Goal: Task Accomplishment & Management: Complete application form

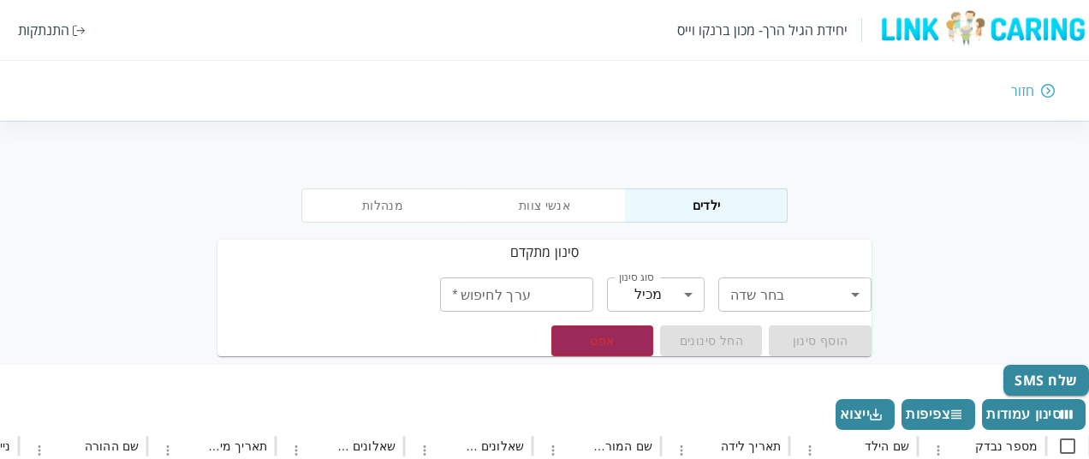
scroll to position [205, -1144]
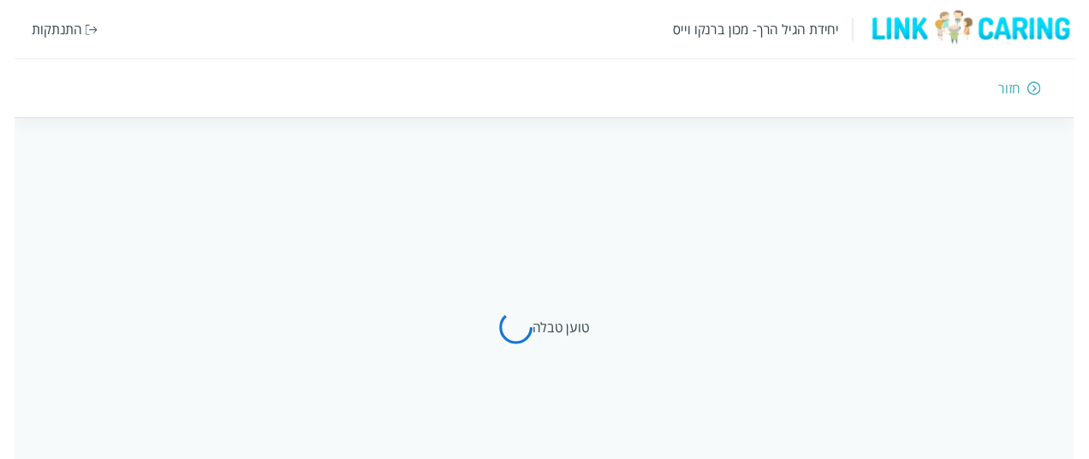
scroll to position [69, 0]
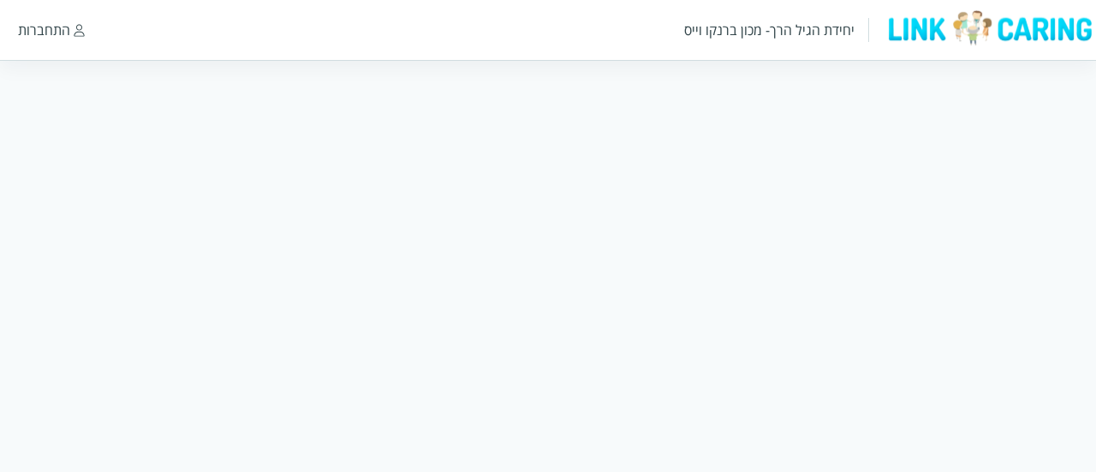
click at [588, 140] on html "יחידת הגיל הרך- מכון [PERSON_NAME] התחברות" at bounding box center [548, 82] width 1096 height 165
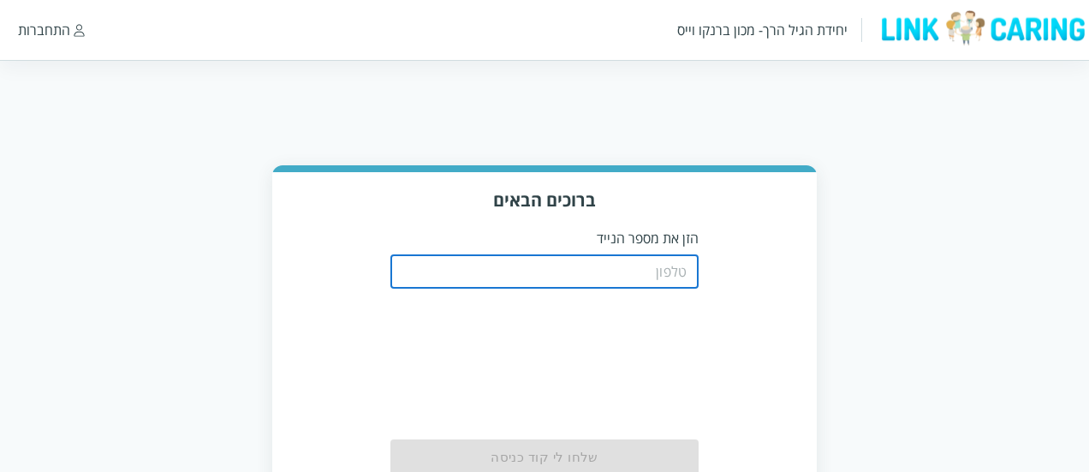
click at [663, 270] on input "tel" at bounding box center [545, 271] width 308 height 34
type input "0508805134"
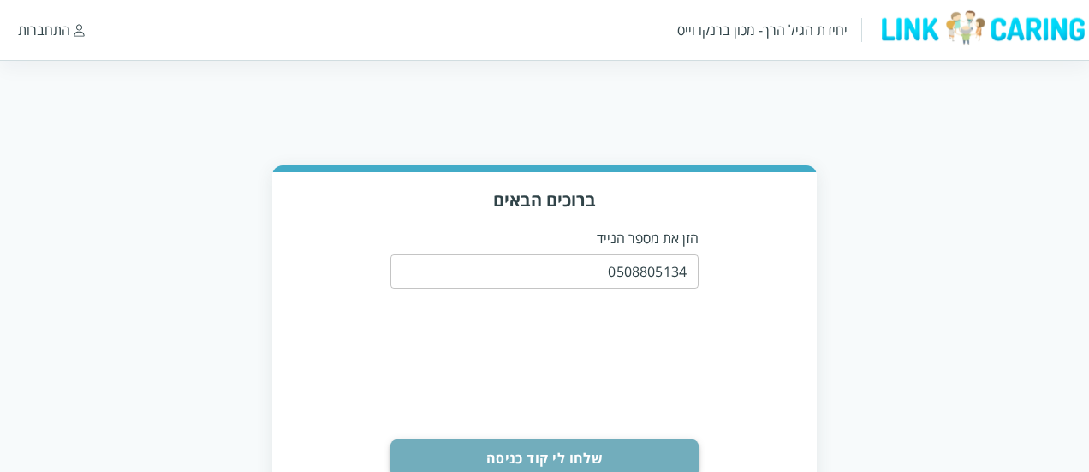
click at [582, 451] on button "שלחו לי קוד כניסה" at bounding box center [545, 458] width 308 height 38
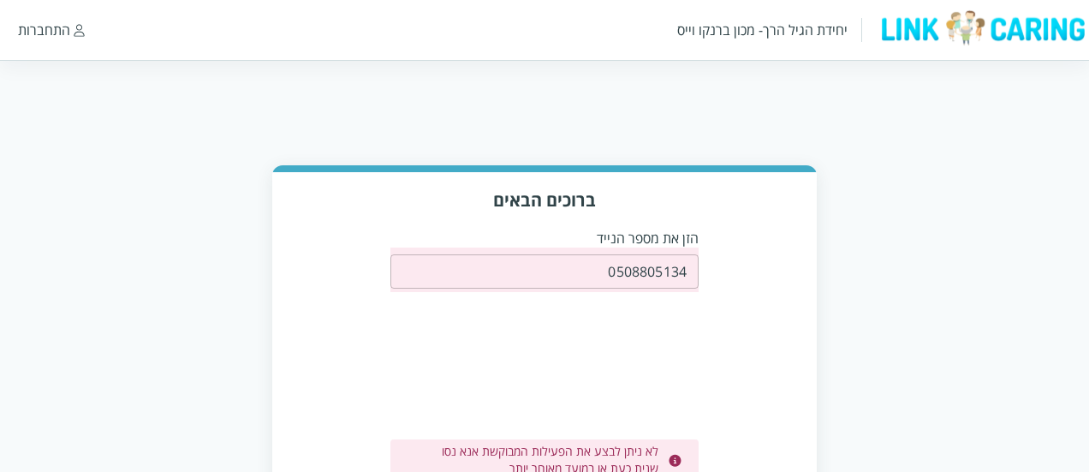
click at [719, 351] on div "ברוכים הבאים הזן את מספר הנייד 0508805134 ​ לא ניתן לבצע את הפעילות המבוקשת אנא…" at bounding box center [544, 361] width 545 height 378
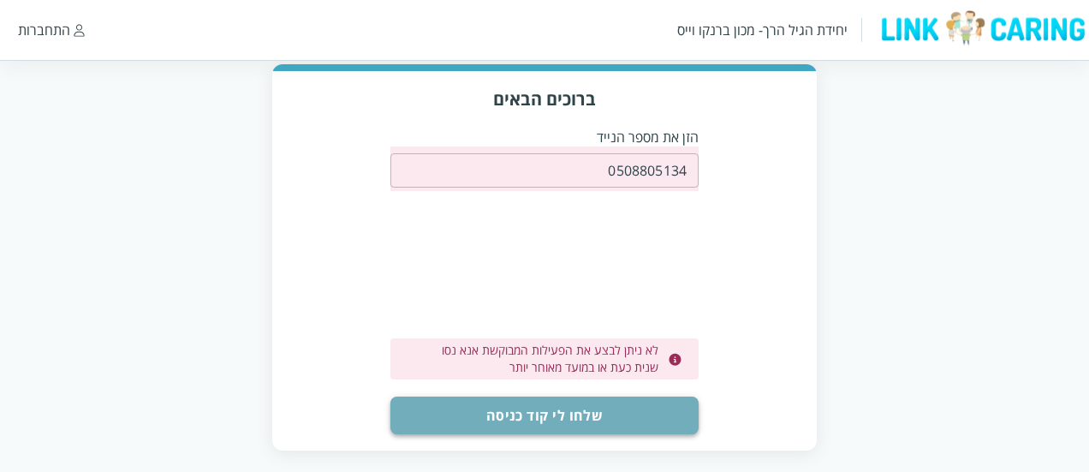
click at [579, 409] on button "שלחו לי קוד כניסה" at bounding box center [545, 416] width 308 height 38
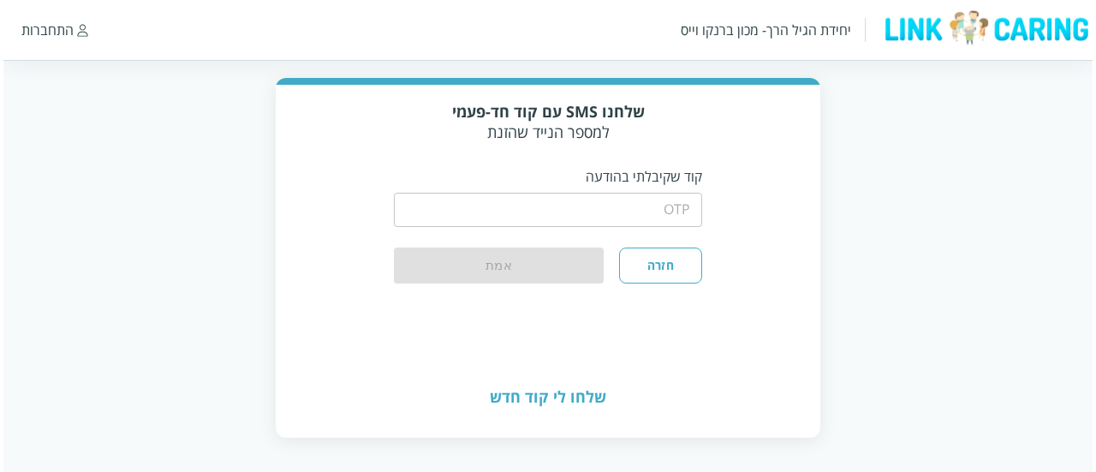
scroll to position [87, 0]
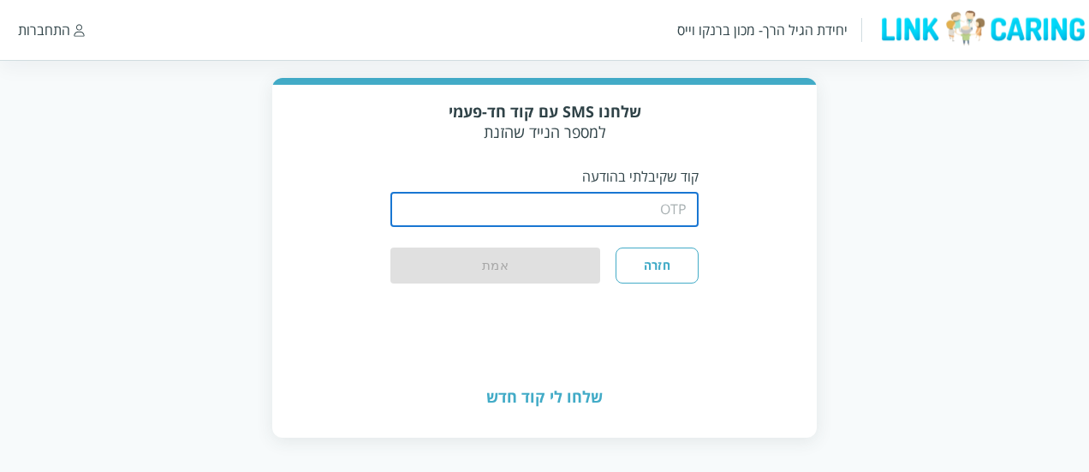
click at [675, 202] on input "string" at bounding box center [545, 210] width 308 height 34
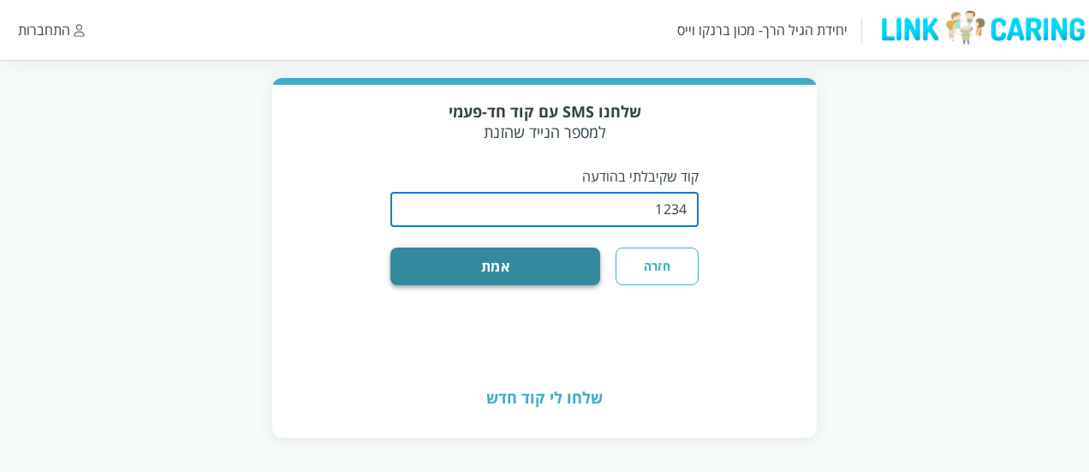
type input "1234"
click at [548, 268] on button "אמת" at bounding box center [496, 267] width 210 height 38
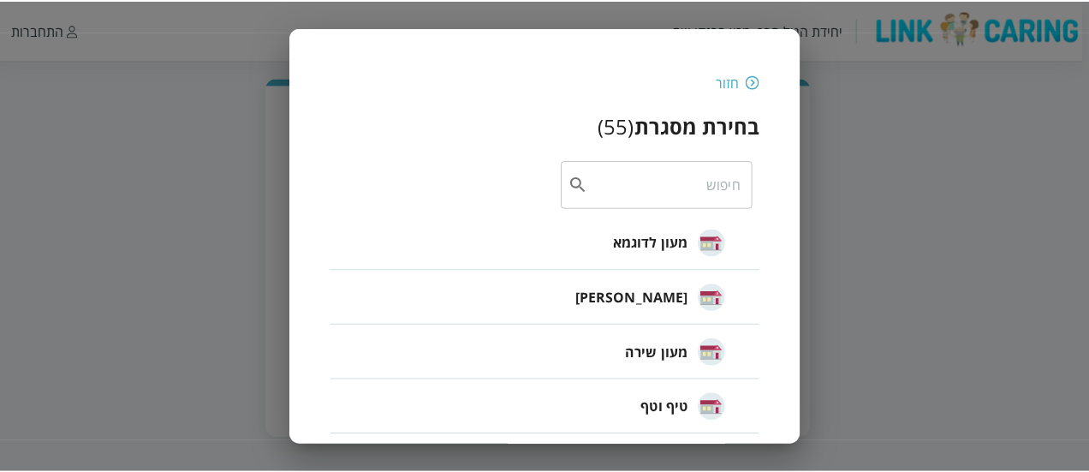
scroll to position [24, 0]
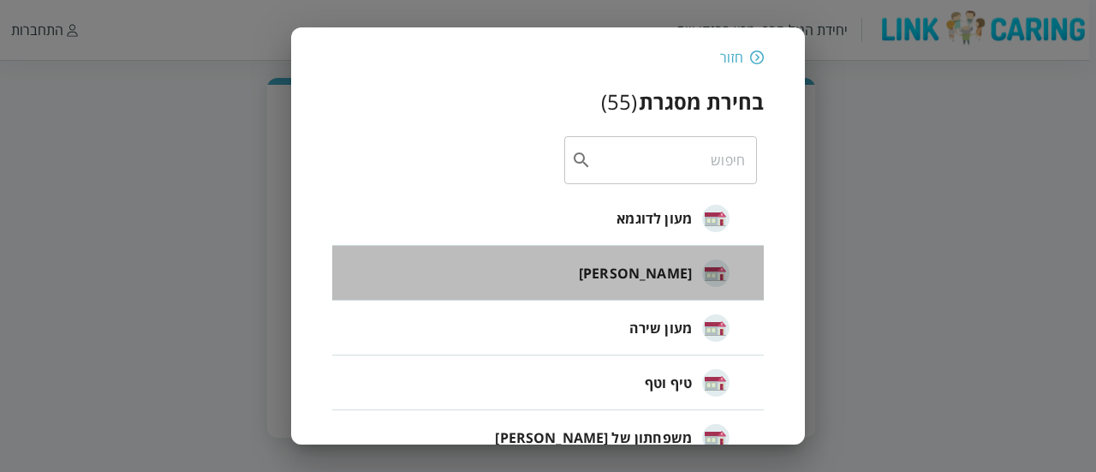
click at [681, 267] on span "חיה חבד" at bounding box center [635, 273] width 113 height 21
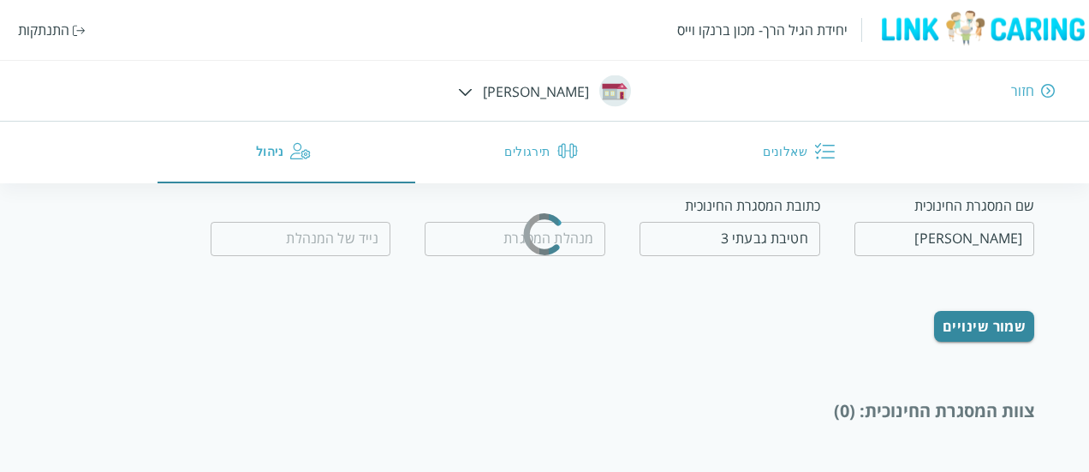
type input "חיה אבייב"
type input "0509560658"
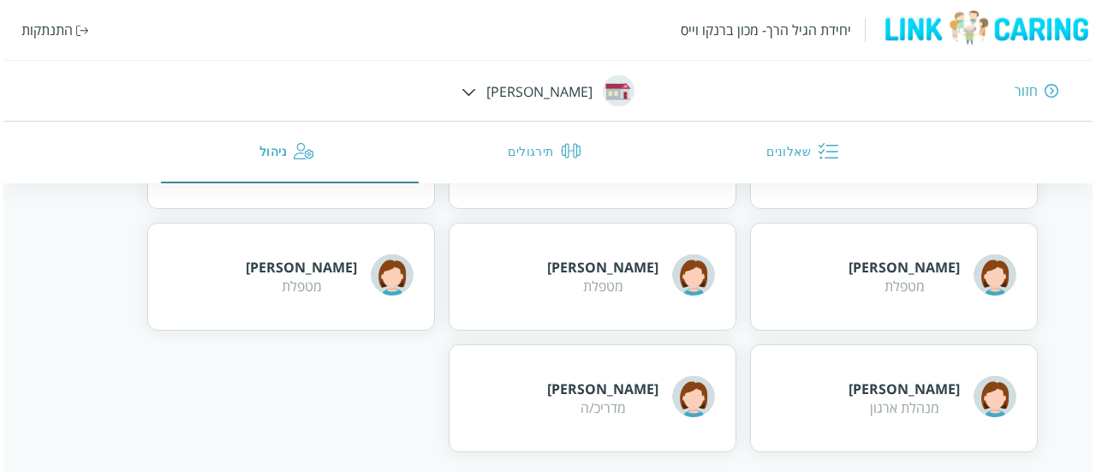
scroll to position [1059, 0]
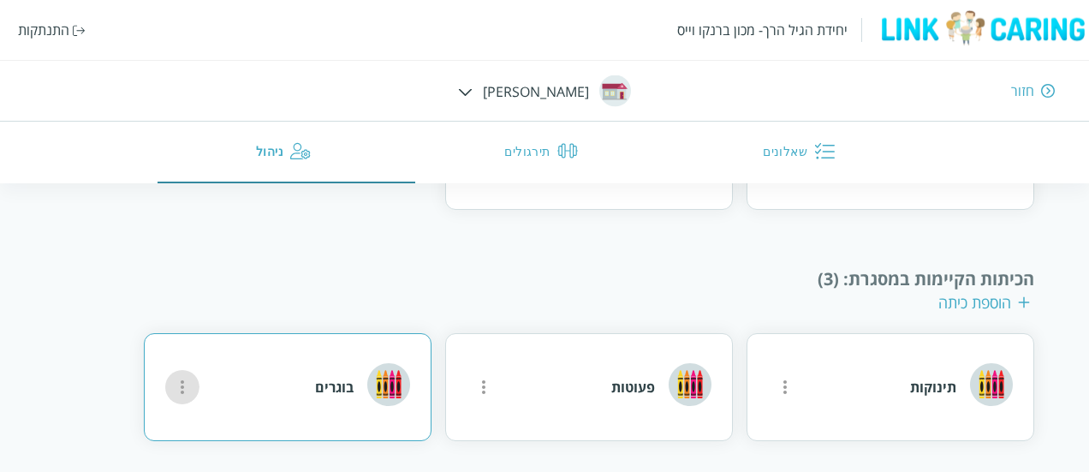
click at [768, 373] on button "more" at bounding box center [785, 387] width 34 height 34
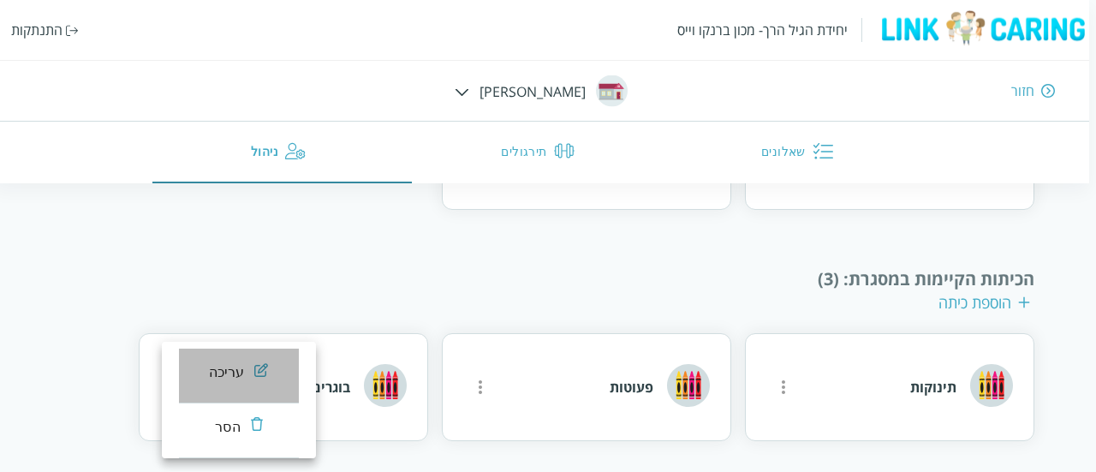
click at [254, 370] on img at bounding box center [261, 369] width 15 height 15
type input "בוגרים"
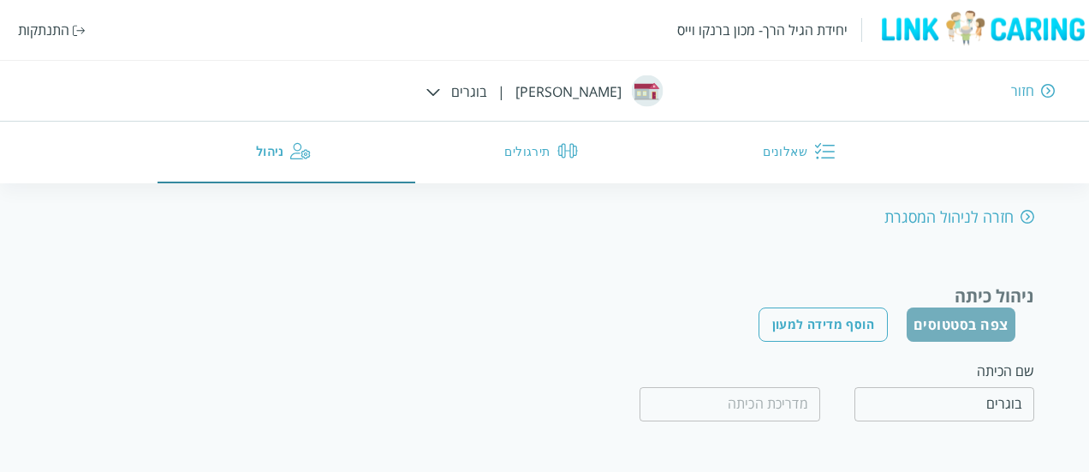
click at [947, 319] on button "צפה בסטטוסים" at bounding box center [961, 324] width 109 height 34
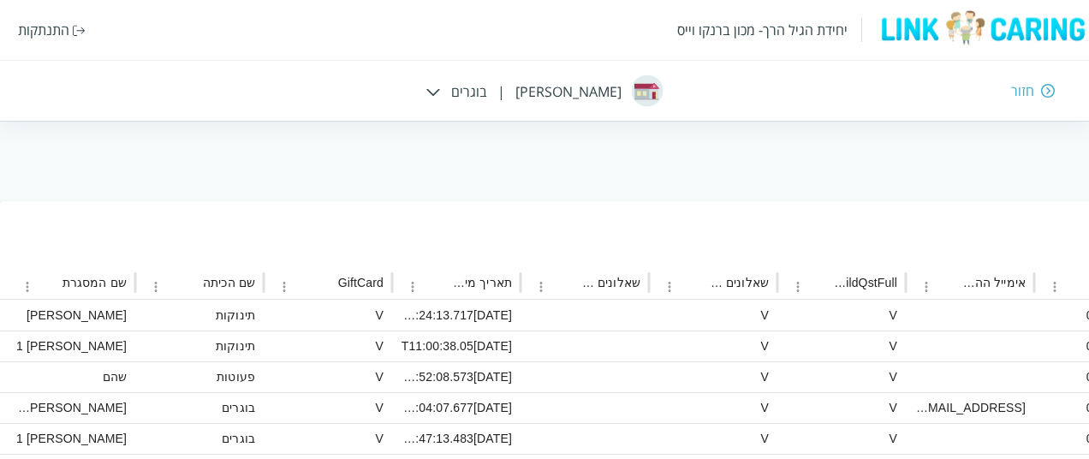
scroll to position [166, -1144]
click at [436, 277] on icon "Sort" at bounding box center [432, 279] width 15 height 15
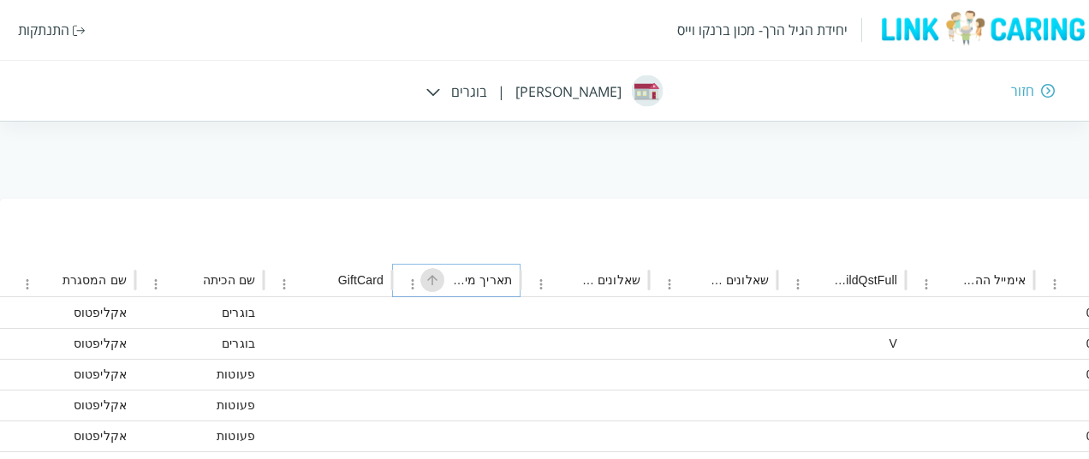
click at [436, 277] on icon "Sort" at bounding box center [432, 279] width 15 height 15
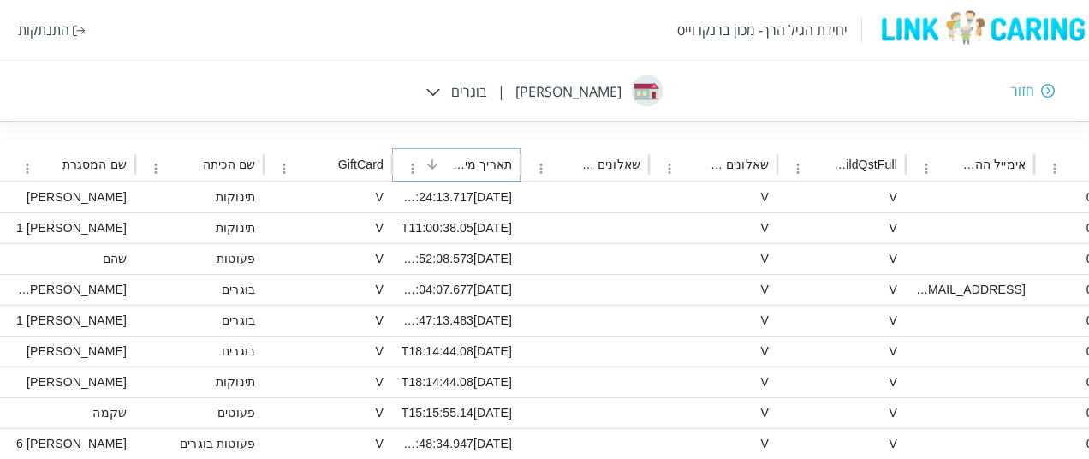
scroll to position [283, -1144]
